Goal: Task Accomplishment & Management: Manage account settings

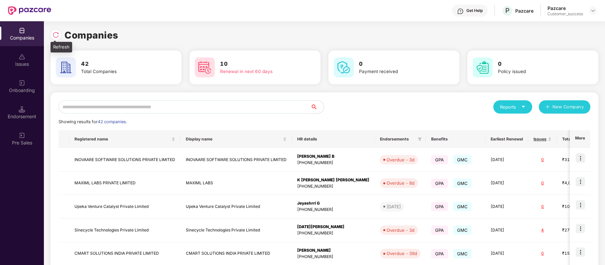
click at [54, 38] on img at bounding box center [56, 35] width 7 height 7
click at [26, 84] on div "Onboarding" at bounding box center [22, 86] width 44 height 25
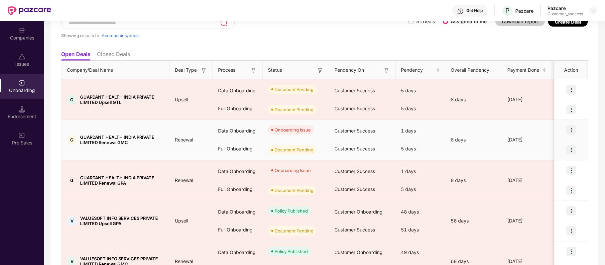
scroll to position [49, 0]
click at [568, 148] on img at bounding box center [570, 149] width 9 height 9
click at [571, 128] on img at bounding box center [570, 129] width 9 height 9
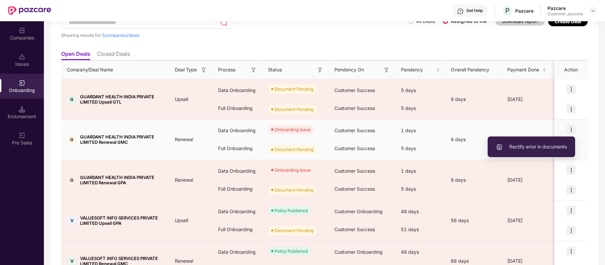
click at [545, 145] on span "Rectify error in documents" at bounding box center [531, 146] width 71 height 7
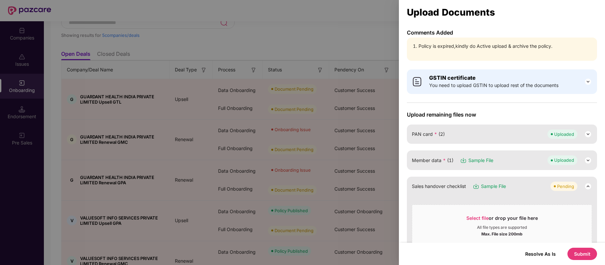
click at [582, 250] on button "Submit" at bounding box center [582, 254] width 30 height 12
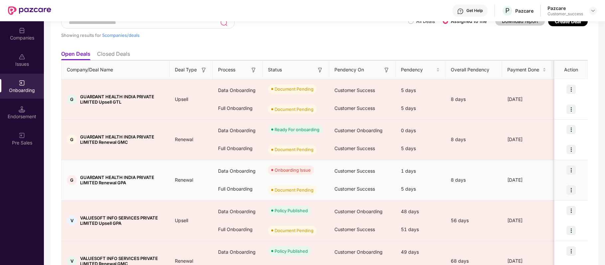
click at [572, 171] on img at bounding box center [570, 170] width 9 height 9
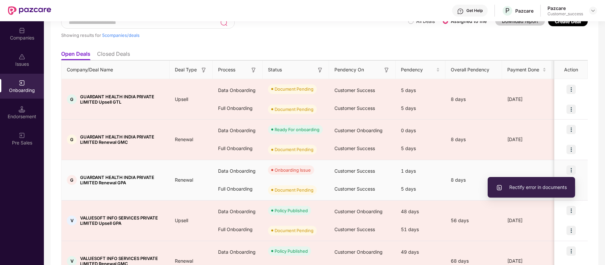
click at [548, 185] on span "Rectify error in documents" at bounding box center [531, 187] width 71 height 7
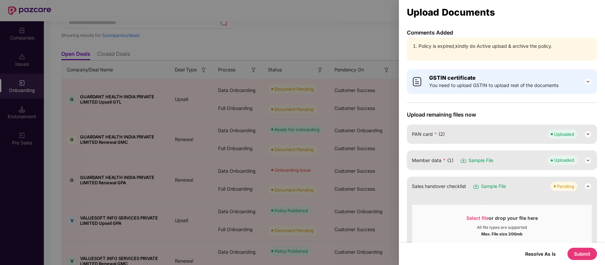
click at [579, 253] on button "Submit" at bounding box center [582, 254] width 30 height 12
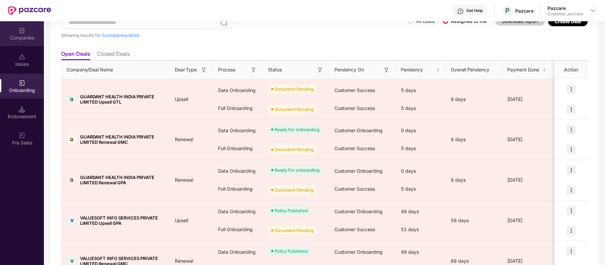
click at [31, 34] on div "Companies" at bounding box center [22, 33] width 44 height 25
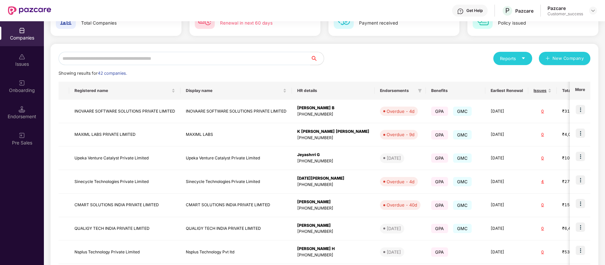
scroll to position [0, 0]
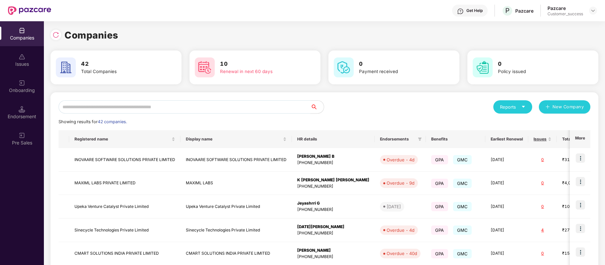
click at [139, 108] on input "text" at bounding box center [184, 106] width 252 height 13
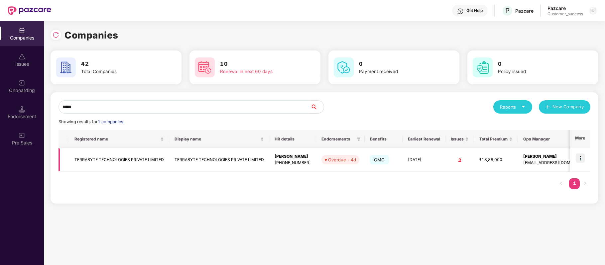
type input "*****"
click at [122, 160] on td "TERRABYTE TECHNOLOGIES PRIVATE LIMITED" at bounding box center [119, 160] width 100 height 24
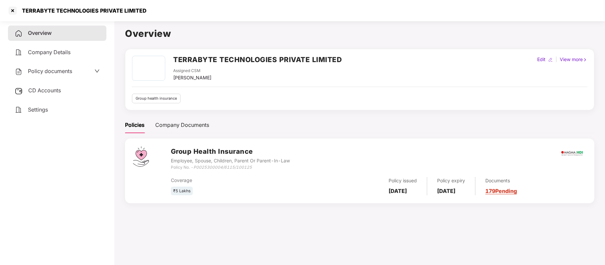
click at [68, 72] on span "Policy documents" at bounding box center [50, 71] width 44 height 7
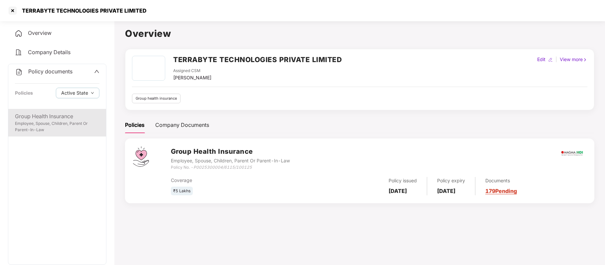
click at [55, 121] on div "Employee, Spouse, Children, Parent Or Parent-In-Law" at bounding box center [57, 127] width 84 height 13
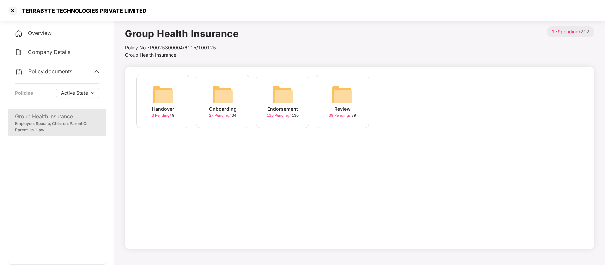
click at [225, 106] on div "Onboarding" at bounding box center [223, 108] width 28 height 7
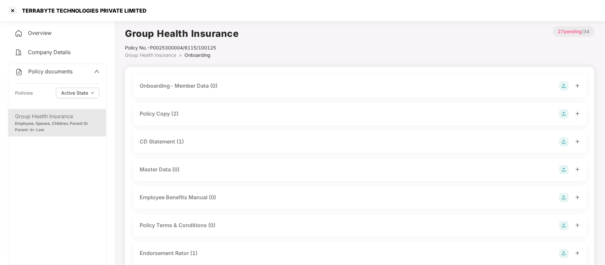
click at [172, 113] on div "Policy Copy (2)" at bounding box center [159, 114] width 39 height 8
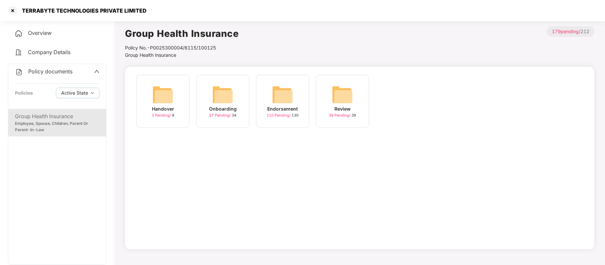
click at [277, 108] on div "Endorsement" at bounding box center [282, 108] width 31 height 7
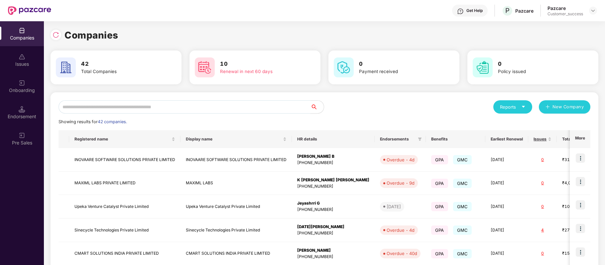
click at [187, 108] on input "text" at bounding box center [184, 106] width 252 height 13
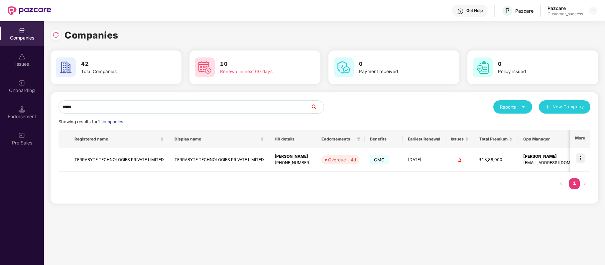
type input "*****"
